Goal: Transaction & Acquisition: Book appointment/travel/reservation

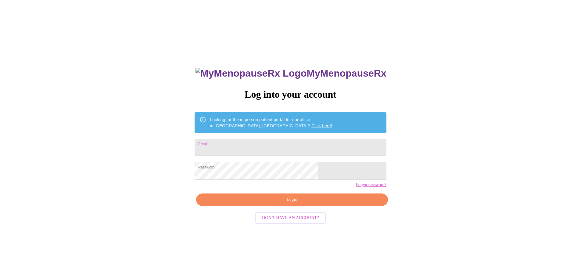
click at [258, 147] on input "Email" at bounding box center [291, 147] width 192 height 17
type input "[EMAIL_ADDRESS][DOMAIN_NAME]"
click at [293, 203] on span "Login" at bounding box center [292, 200] width 178 height 8
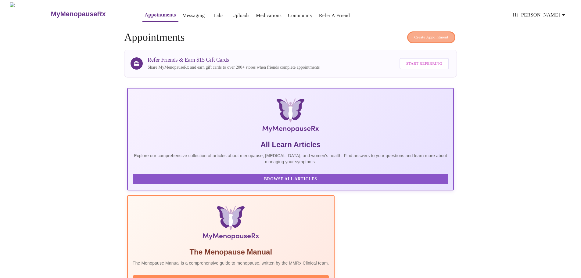
click at [423, 36] on span "Create Appointment" at bounding box center [431, 37] width 34 height 7
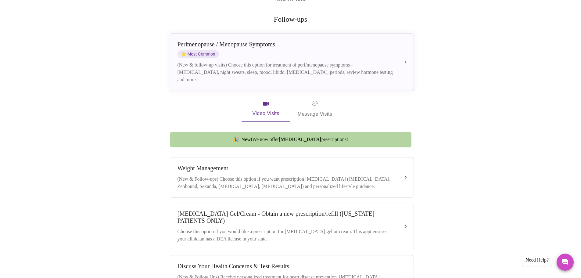
scroll to position [80, 0]
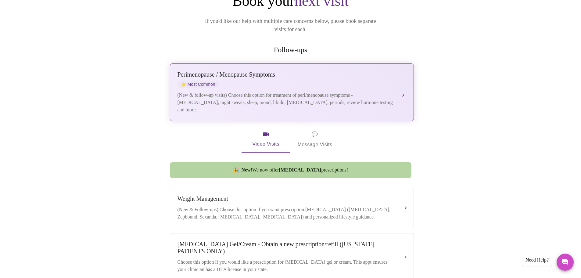
click at [383, 91] on div "(New & follow-up visits) Choose this option for treatment of peri/menopause sym…" at bounding box center [286, 102] width 217 height 22
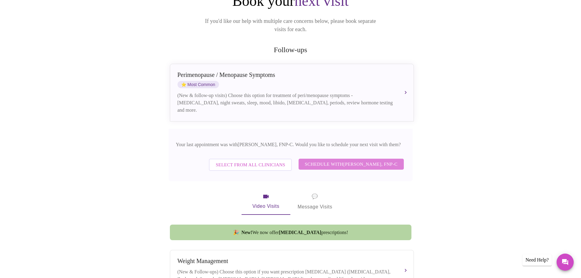
click at [350, 160] on span "Schedule with [PERSON_NAME], FNP-C" at bounding box center [351, 164] width 93 height 8
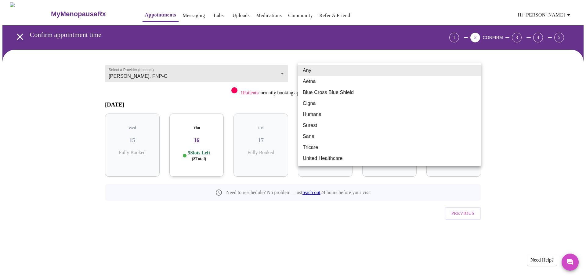
click at [361, 71] on body "MyMenopauseRx Appointments Messaging Labs Uploads Medications Community Refer a…" at bounding box center [292, 126] width 581 height 248
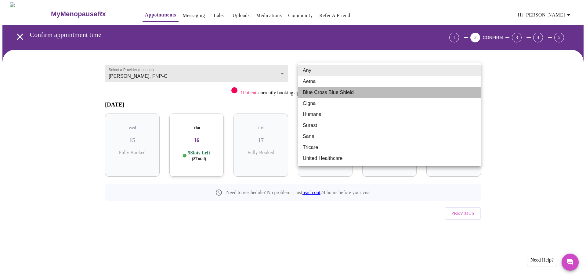
click at [356, 91] on li "Blue Cross Blue Shield" at bounding box center [389, 92] width 183 height 11
type input "Blue Cross Blue Shield"
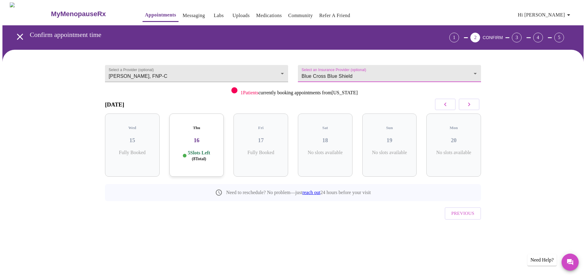
click at [467, 103] on icon "button" at bounding box center [468, 104] width 7 height 7
click at [217, 143] on div "Tue 21 5 Slots Left ( 16 Total)" at bounding box center [196, 144] width 55 height 63
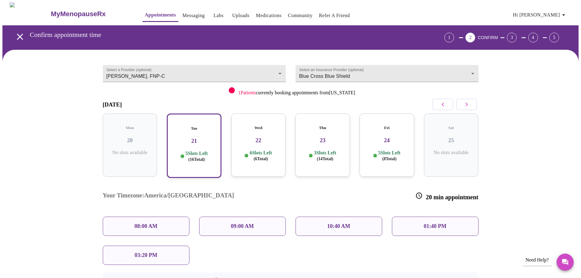
click at [258, 138] on h3 "22" at bounding box center [258, 140] width 45 height 7
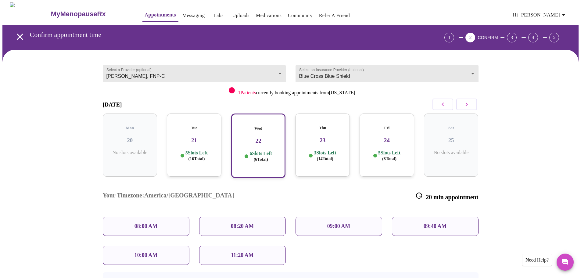
click at [216, 141] on div "Tue 21 5 Slots Left ( 16 Total)" at bounding box center [194, 144] width 55 height 63
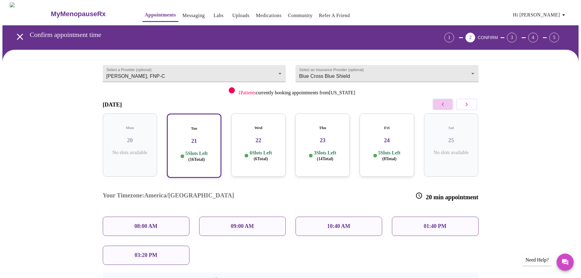
click at [445, 102] on icon "button" at bounding box center [442, 104] width 7 height 7
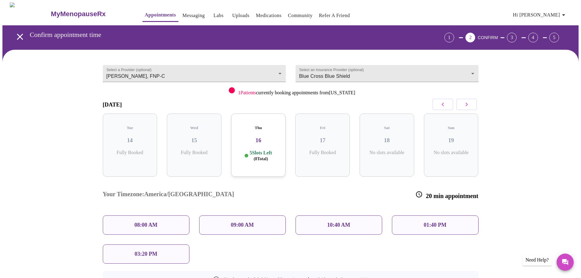
click at [257, 143] on div "Thu 16 5 Slots Left ( 8 Total)" at bounding box center [258, 144] width 55 height 63
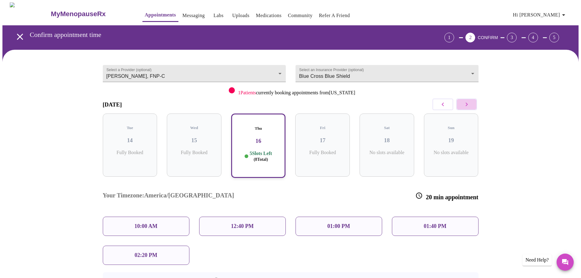
click at [465, 105] on icon "button" at bounding box center [466, 104] width 7 height 7
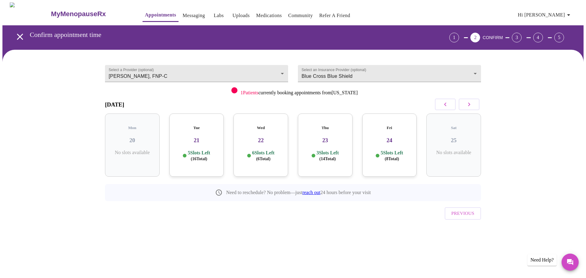
click at [210, 140] on div "Tue 21 5 Slots Left ( 16 Total)" at bounding box center [196, 144] width 55 height 63
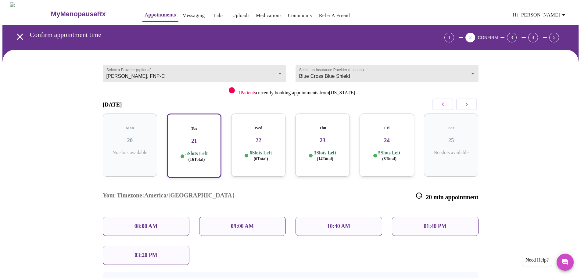
click at [150, 252] on p "03:20 PM" at bounding box center [146, 255] width 23 height 6
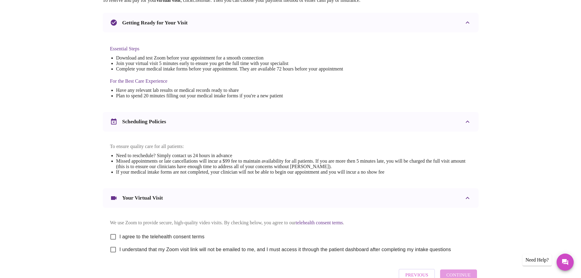
scroll to position [164, 0]
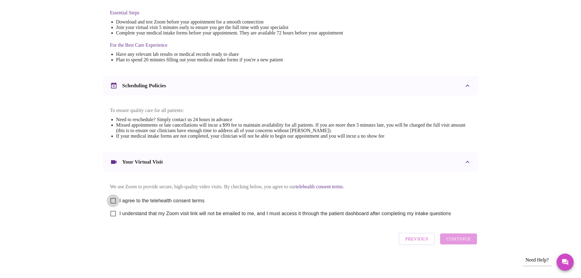
click at [114, 199] on input "I agree to the telehealth consent terms" at bounding box center [113, 200] width 13 height 13
checkbox input "true"
click at [116, 213] on input "I understand that my Zoom visit link will not be emailed to me, and I must acce…" at bounding box center [113, 213] width 13 height 13
checkbox input "true"
click at [468, 241] on span "Continue" at bounding box center [458, 239] width 24 height 8
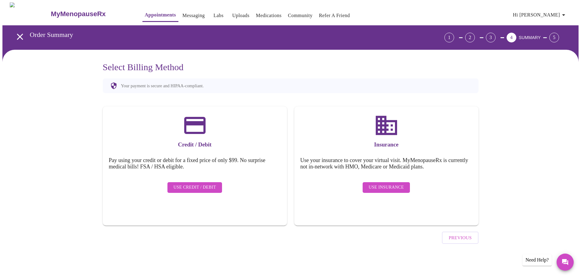
scroll to position [0, 0]
click at [402, 184] on span "Use Insurance" at bounding box center [388, 188] width 35 height 8
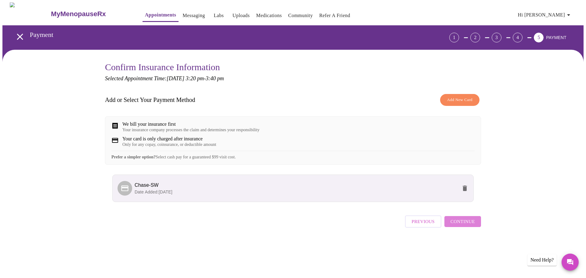
click at [468, 225] on span "Continue" at bounding box center [462, 221] width 24 height 8
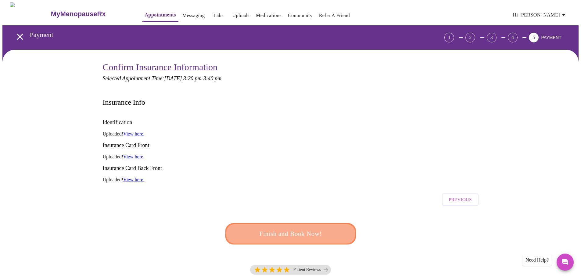
click at [297, 228] on span "Finish and Book Now!" at bounding box center [290, 233] width 113 height 11
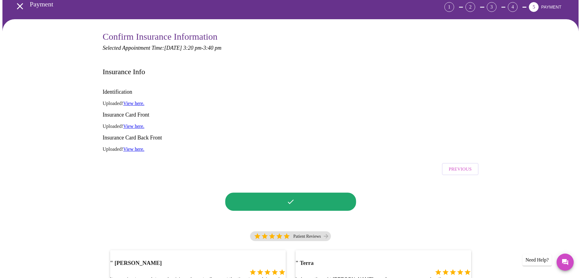
scroll to position [91, 0]
